Goal: Information Seeking & Learning: Check status

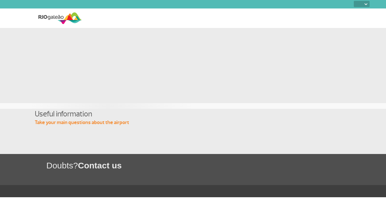
select select
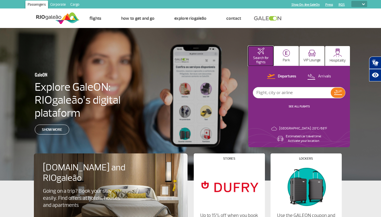
click at [261, 56] on p "Search for flights" at bounding box center [260, 60] width 19 height 8
click at [286, 56] on img at bounding box center [286, 52] width 7 height 7
click at [312, 56] on img at bounding box center [312, 53] width 8 height 7
click at [338, 56] on img at bounding box center [337, 52] width 9 height 9
click at [282, 77] on p "Departures" at bounding box center [287, 76] width 18 height 5
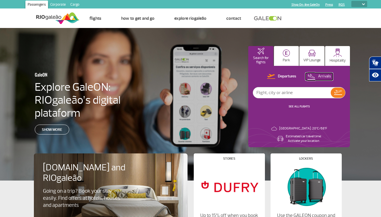
click at [319, 77] on p "Arrivals" at bounding box center [324, 76] width 13 height 5
click at [338, 93] on img at bounding box center [338, 92] width 8 height 5
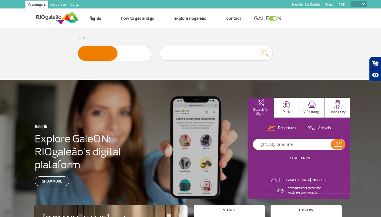
click at [375, 63] on icon "Abrir tradutor de língua de sinais." at bounding box center [375, 62] width 9 height 9
